Goal: Task Accomplishment & Management: Use online tool/utility

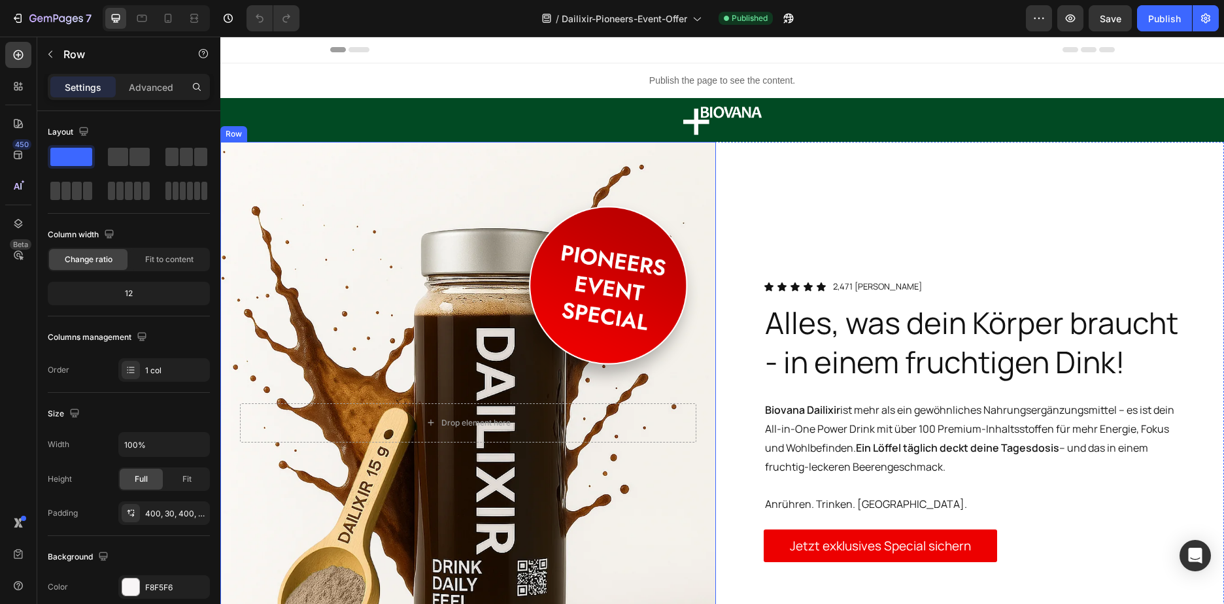
drag, startPoint x: 620, startPoint y: 255, endPoint x: 528, endPoint y: 268, distance: 93.7
click at [620, 255] on div "Drop element here Row" at bounding box center [468, 423] width 496 height 562
click at [430, 318] on div "Drop element here Row 0" at bounding box center [468, 423] width 496 height 562
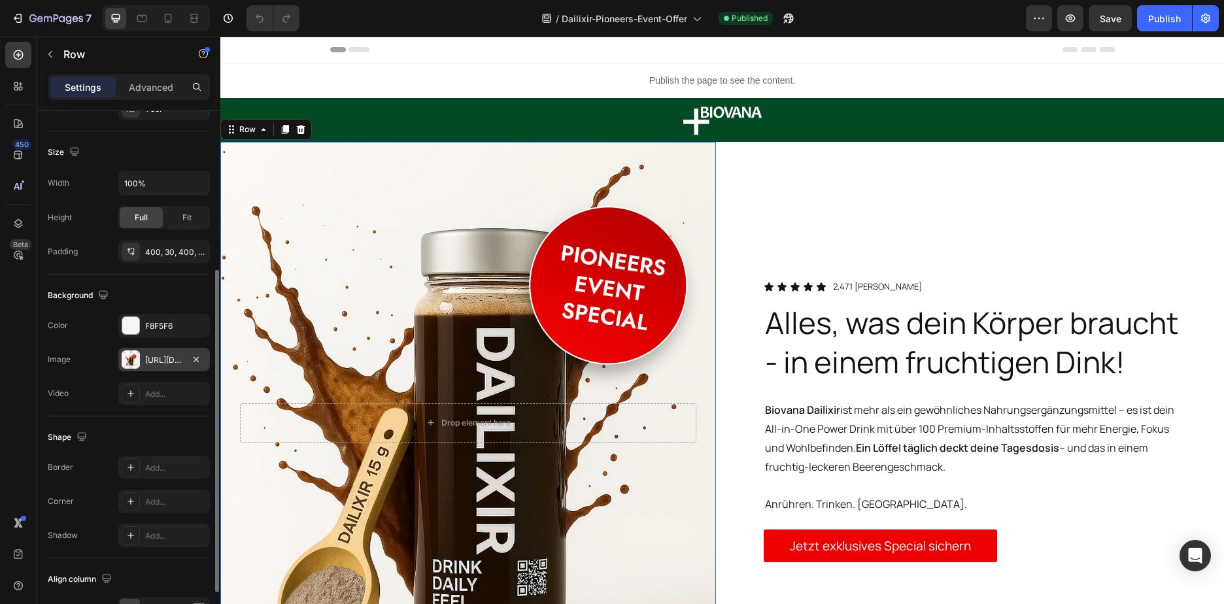
click at [162, 359] on div "[URL][DOMAIN_NAME]" at bounding box center [164, 360] width 38 height 12
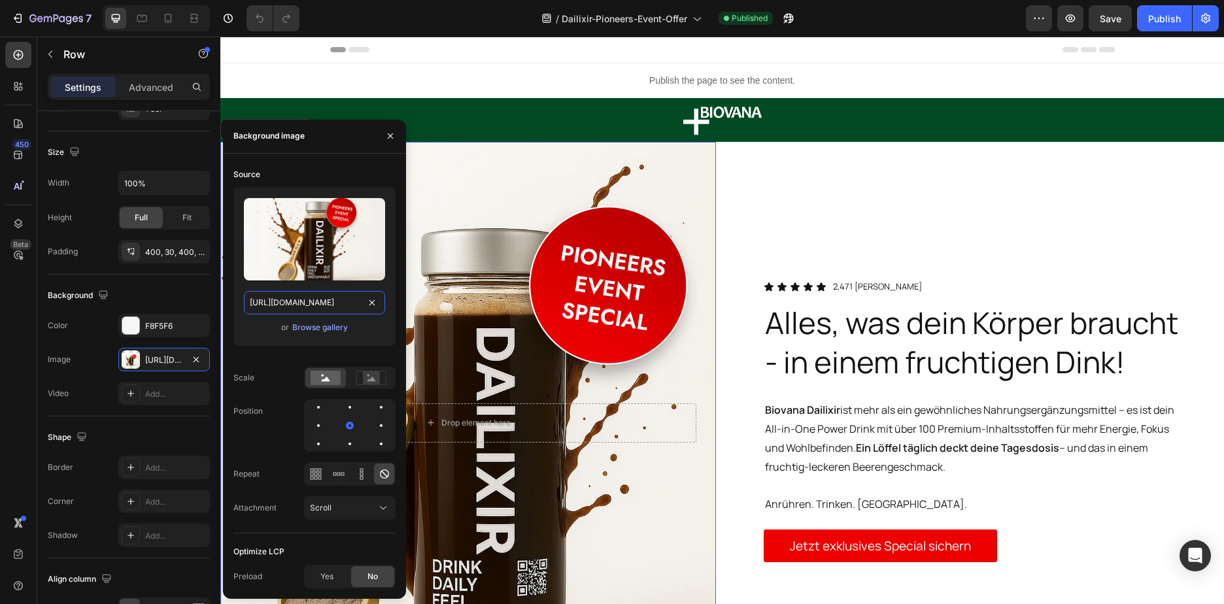
click at [279, 306] on input "[URL][DOMAIN_NAME]" at bounding box center [314, 303] width 141 height 24
click at [169, 20] on icon at bounding box center [167, 18] width 13 height 13
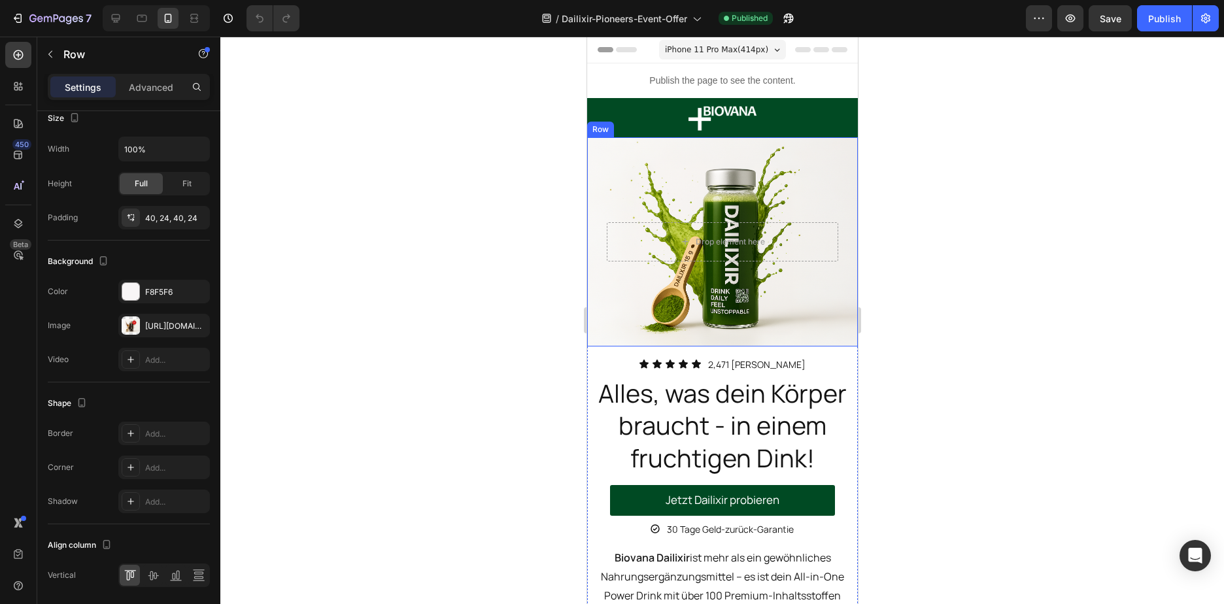
click at [713, 180] on div "Drop element here Row" at bounding box center [721, 241] width 271 height 209
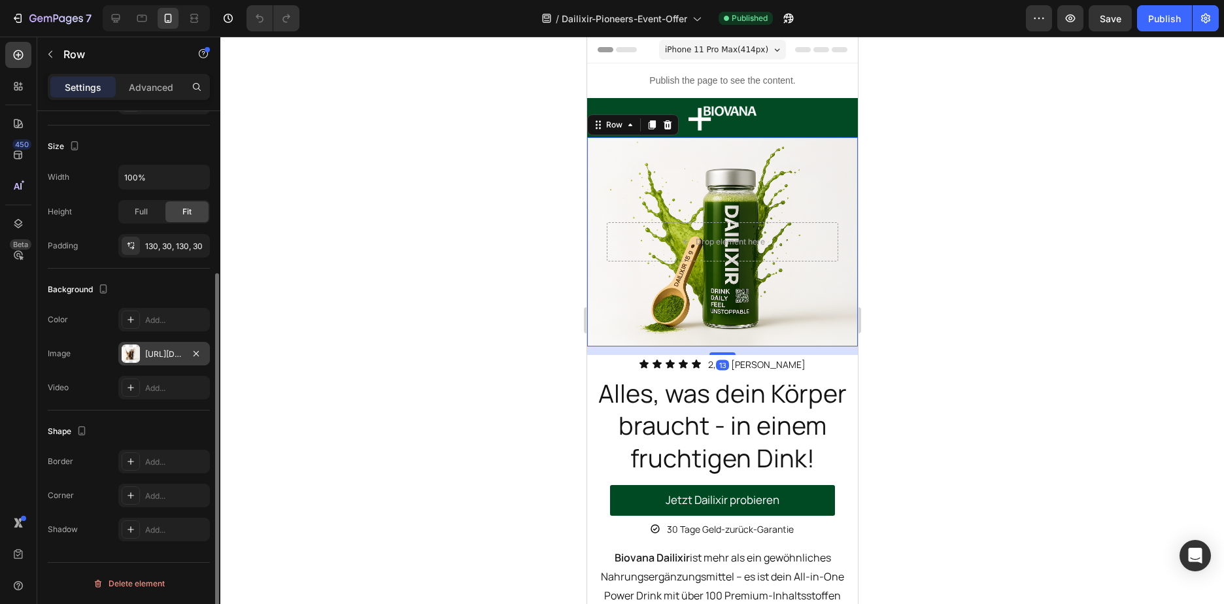
click at [167, 352] on div "[URL][DOMAIN_NAME]" at bounding box center [164, 354] width 38 height 12
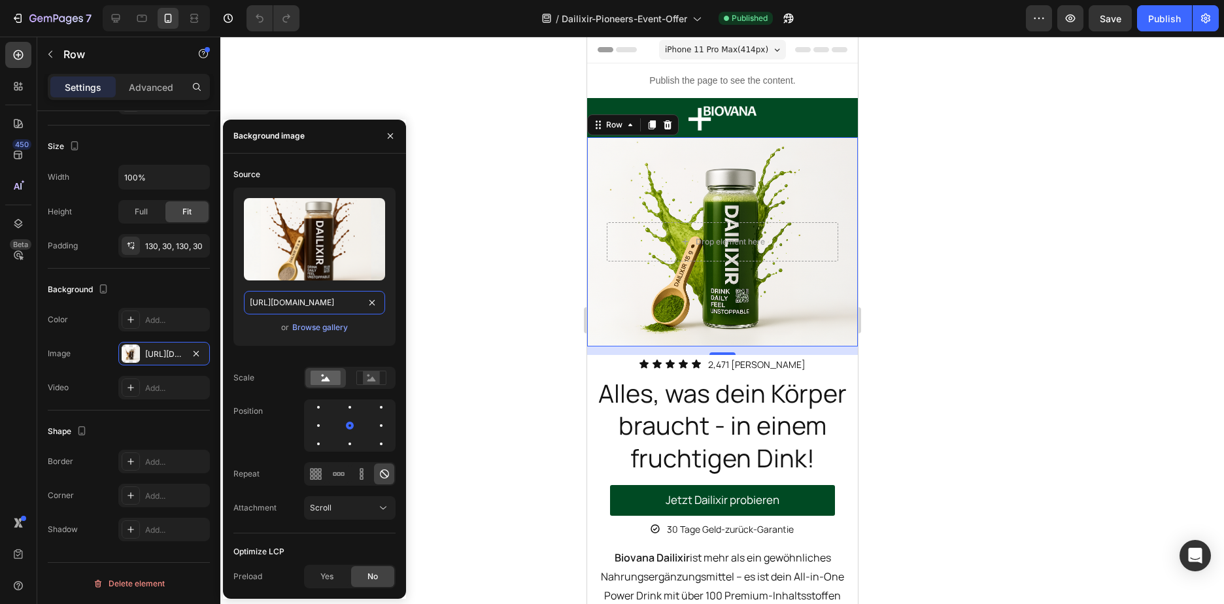
click at [334, 303] on input "[URL][DOMAIN_NAME]" at bounding box center [314, 303] width 141 height 24
paste input "0c18d23c-575a-4bc3-95ec-18c96081fde6"
type input "[URL][DOMAIN_NAME]"
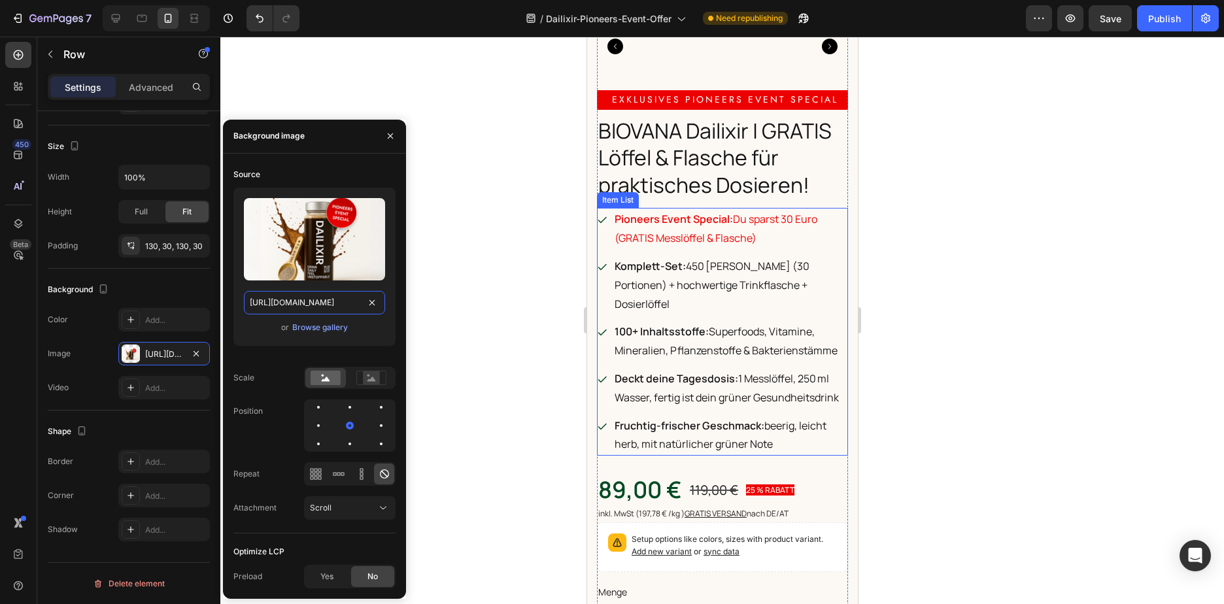
scroll to position [5421, 0]
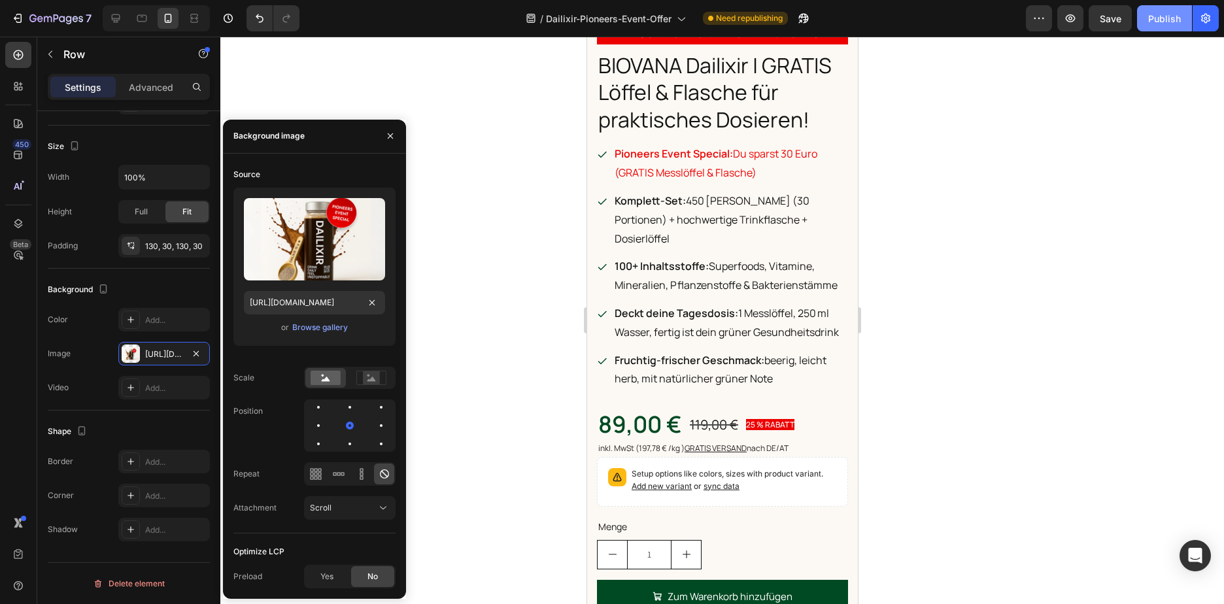
click at [1173, 23] on div "Publish" at bounding box center [1164, 19] width 33 height 14
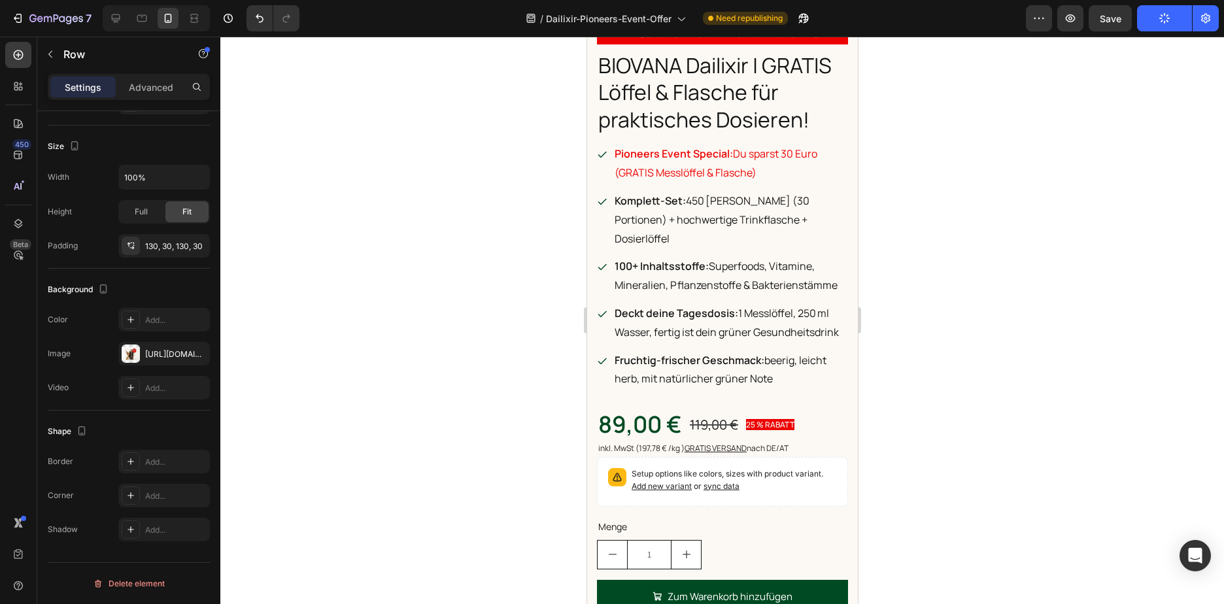
scroll to position [0, 0]
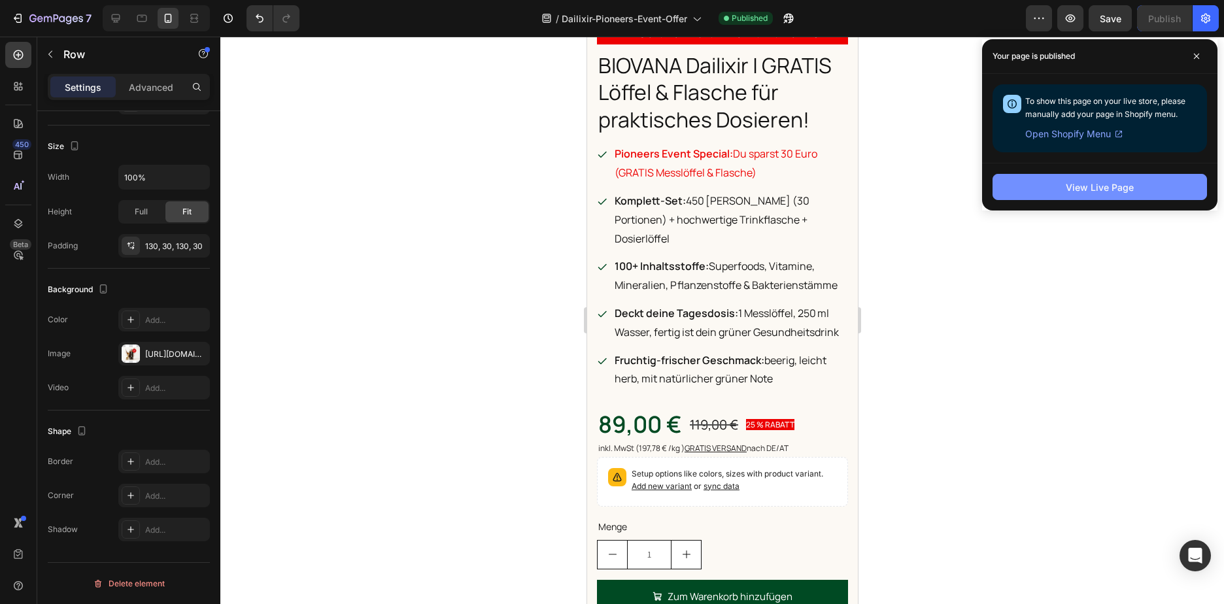
click at [1075, 184] on div "View Live Page" at bounding box center [1100, 187] width 68 height 14
